Goal: Obtain resource: Obtain resource

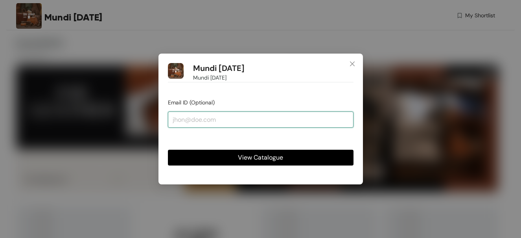
click at [199, 120] on input "email" at bounding box center [261, 119] width 186 height 16
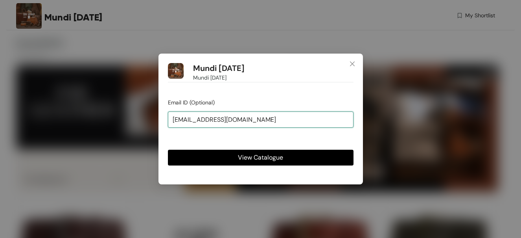
type input "[EMAIL_ADDRESS][DOMAIN_NAME]"
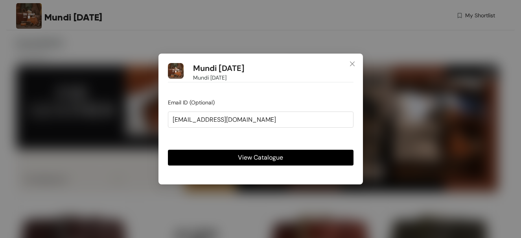
click at [246, 155] on span "View Catalogue" at bounding box center [260, 157] width 45 height 10
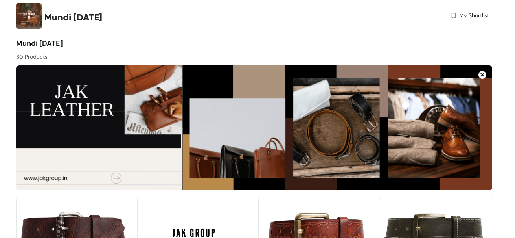
click at [115, 176] on img at bounding box center [254, 127] width 476 height 125
click at [26, 19] on img at bounding box center [29, 16] width 26 height 26
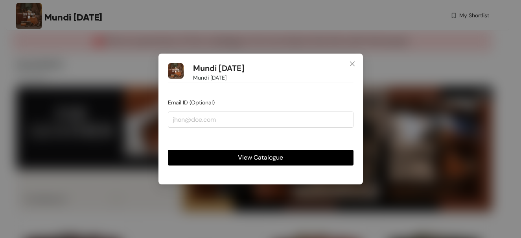
click at [291, 160] on button "View Catalogue" at bounding box center [261, 157] width 186 height 16
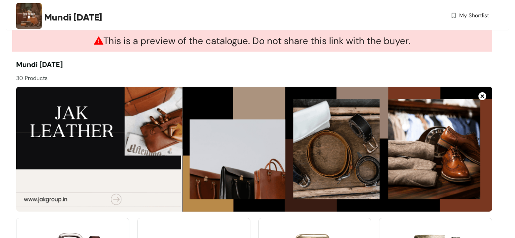
click at [240, 41] on span "This is a preview of the catalogue. Do not share this link with the buyer." at bounding box center [252, 41] width 317 height 12
click at [477, 16] on span "My Shortlist" at bounding box center [474, 15] width 30 height 8
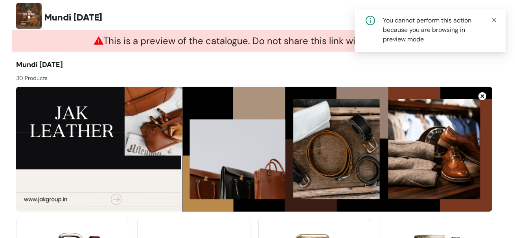
click at [495, 19] on icon "close" at bounding box center [494, 20] width 4 height 4
